Goal: Task Accomplishment & Management: Use online tool/utility

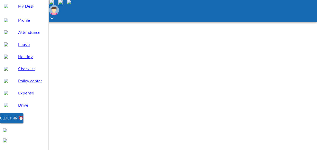
click at [23, 121] on div "Clock-in ⏰" at bounding box center [11, 118] width 23 height 7
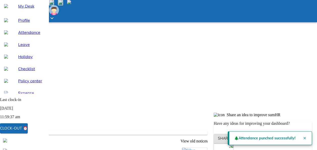
scroll to position [76, 0]
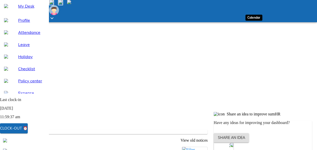
click at [53, 4] on img at bounding box center [51, 2] width 4 height 4
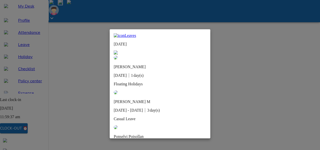
click at [118, 50] on img at bounding box center [116, 52] width 4 height 4
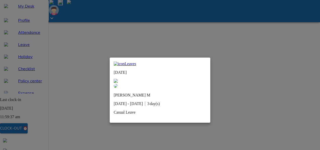
click at [118, 79] on img at bounding box center [116, 81] width 4 height 4
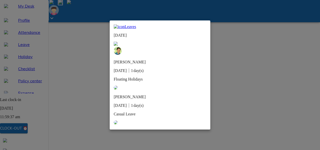
scroll to position [0, 0]
click at [118, 42] on img at bounding box center [116, 44] width 4 height 4
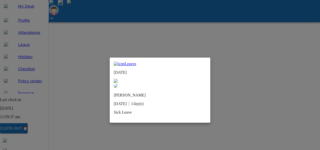
click at [206, 60] on div "Leaves [DATE] [PERSON_NAME] [DATE] 1 day(s) Sick Leave" at bounding box center [160, 89] width 101 height 65
click at [118, 79] on img at bounding box center [116, 81] width 4 height 4
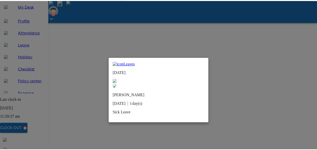
scroll to position [0, 0]
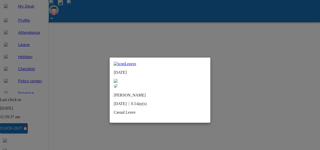
click at [118, 79] on img at bounding box center [116, 81] width 4 height 4
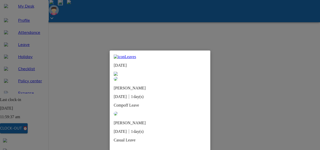
click at [118, 72] on img at bounding box center [116, 74] width 4 height 4
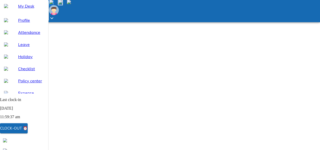
click at [18, 9] on span "My Desk" at bounding box center [31, 6] width 26 height 6
